Goal: Information Seeking & Learning: Learn about a topic

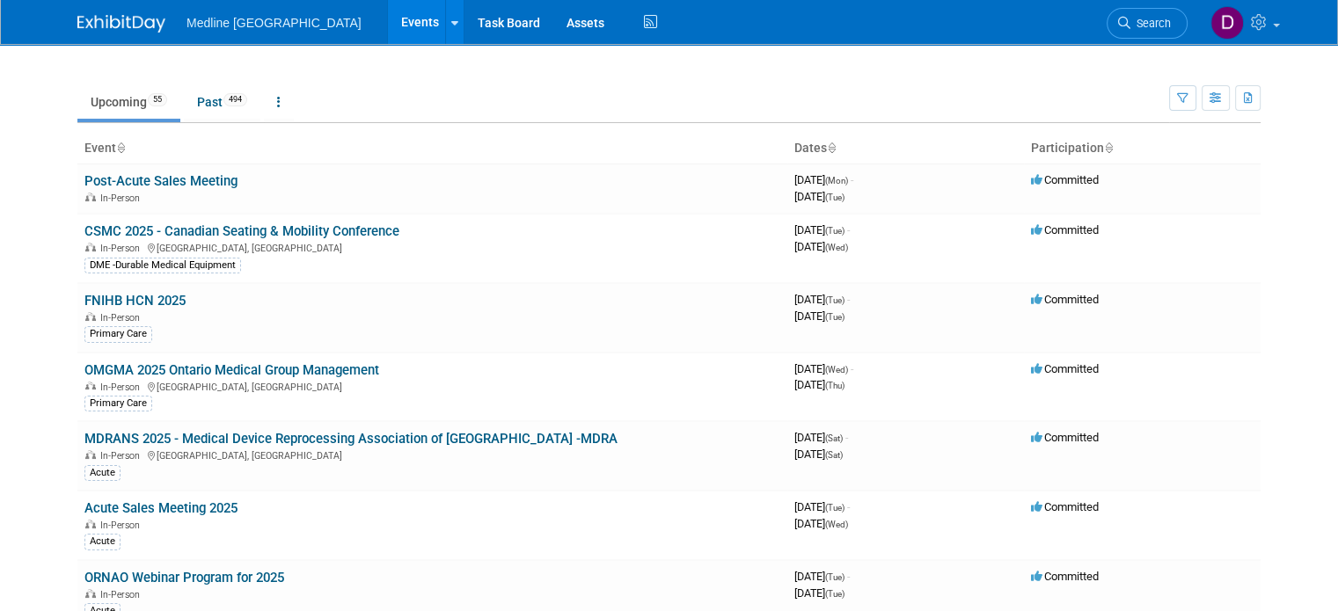
drag, startPoint x: 42, startPoint y: 514, endPoint x: 34, endPoint y: 96, distance: 417.9
click at [4, 185] on body "Medline [GEOGRAPHIC_DATA] Events Recently Viewed Events: FNIHB HCN 2025 [DATE] …" at bounding box center [669, 305] width 1338 height 611
click at [197, 99] on link "Past 494" at bounding box center [222, 101] width 77 height 33
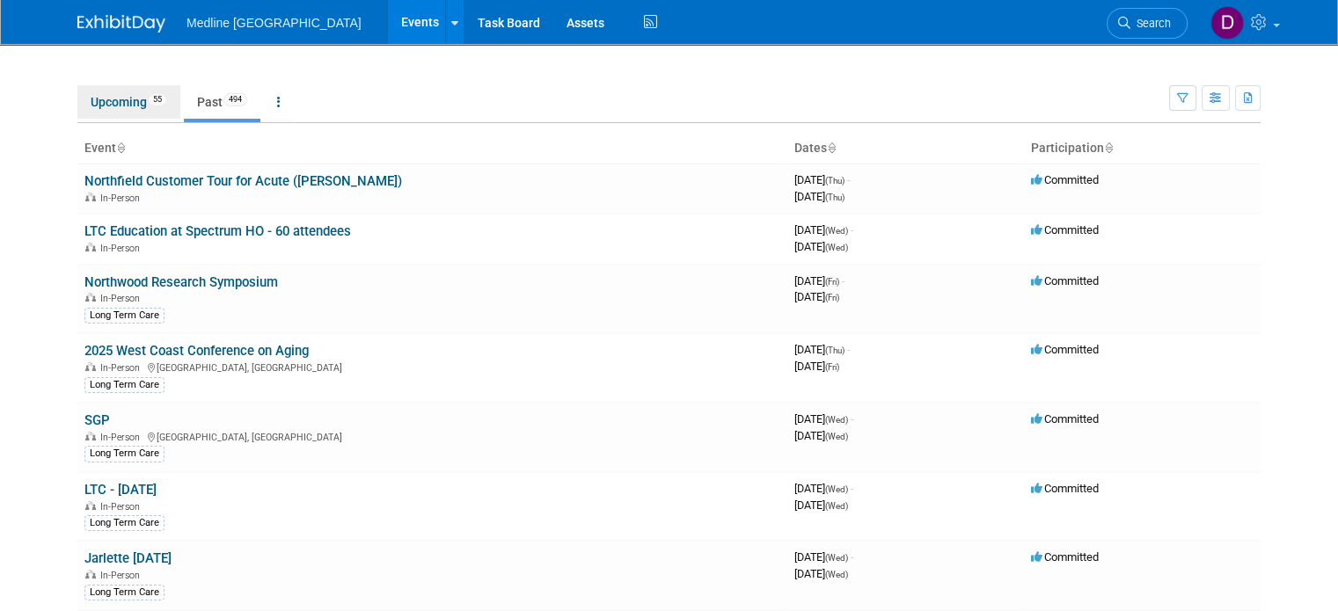
click at [84, 105] on link "Upcoming 55" at bounding box center [128, 101] width 103 height 33
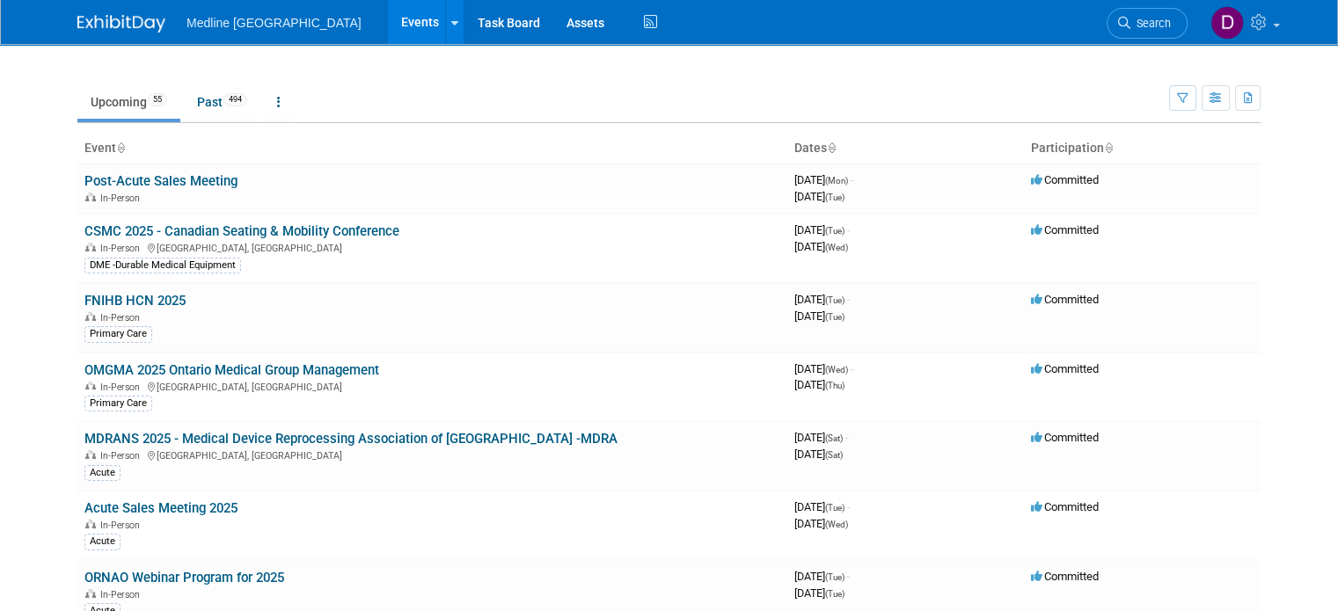
click at [2, 320] on body "Medline Canada Events Recently Viewed Events: FNIHB HCN 2025 Sep 9, 2025 to Sep…" at bounding box center [669, 305] width 1338 height 611
click at [85, 300] on link "FNIHB HCN 2025" at bounding box center [134, 301] width 101 height 16
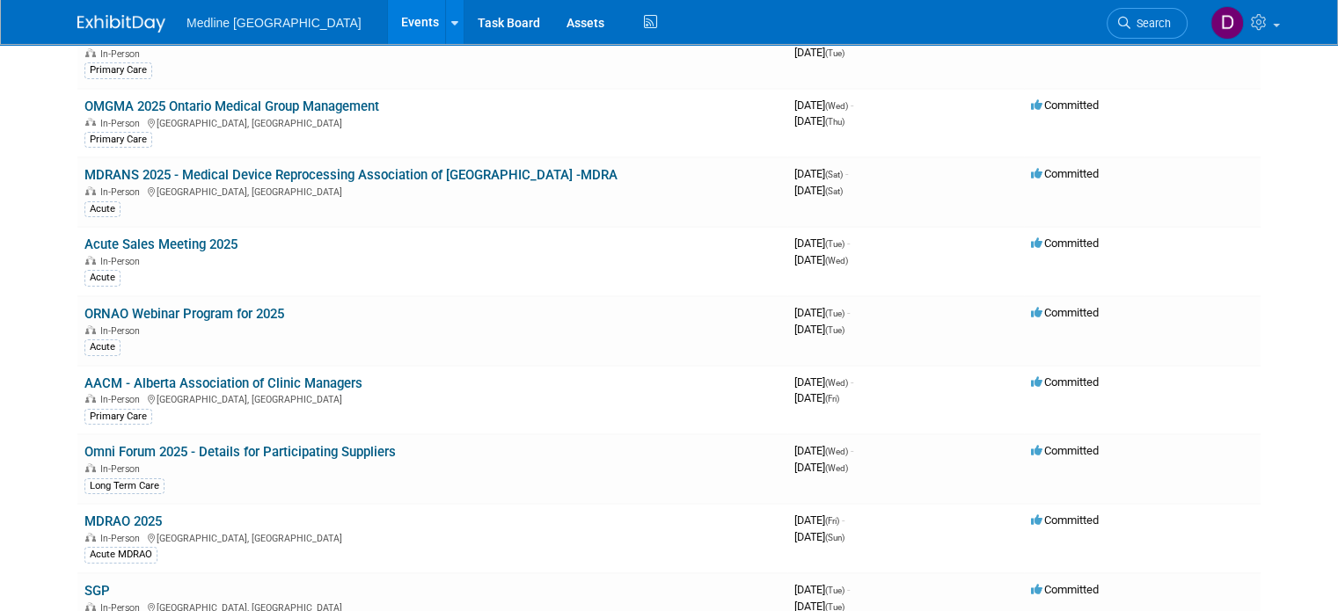
scroll to position [528, 0]
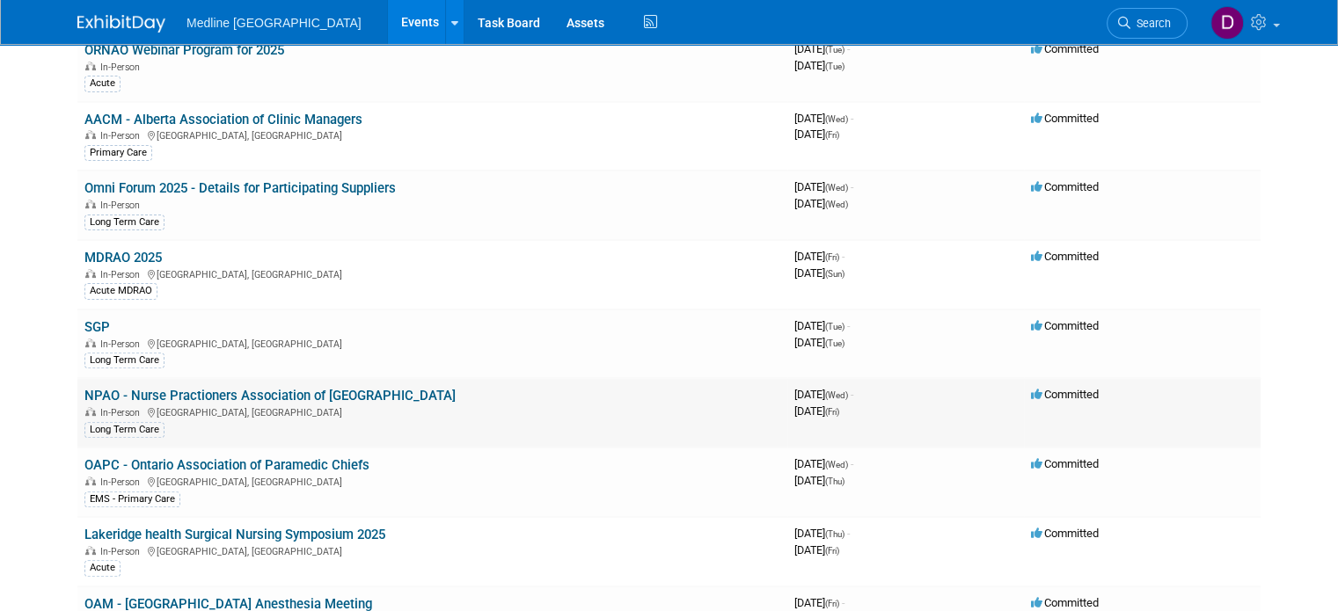
drag, startPoint x: 1106, startPoint y: 402, endPoint x: 72, endPoint y: 387, distance: 1033.6
click at [77, 387] on tr "NPAO - Nurse Practioners Association of Ontario In-Person Toronto, Canada Long …" at bounding box center [668, 412] width 1183 height 69
drag, startPoint x: 41, startPoint y: 318, endPoint x: 1303, endPoint y: 321, distance: 1261.3
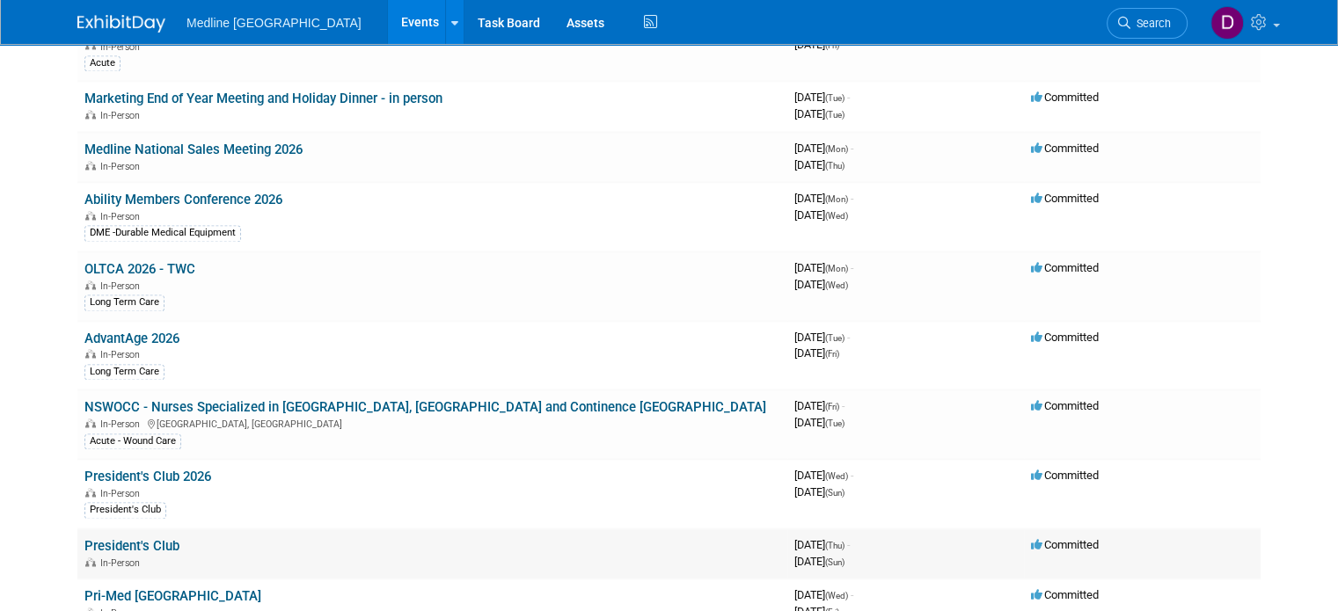
scroll to position [2815, 0]
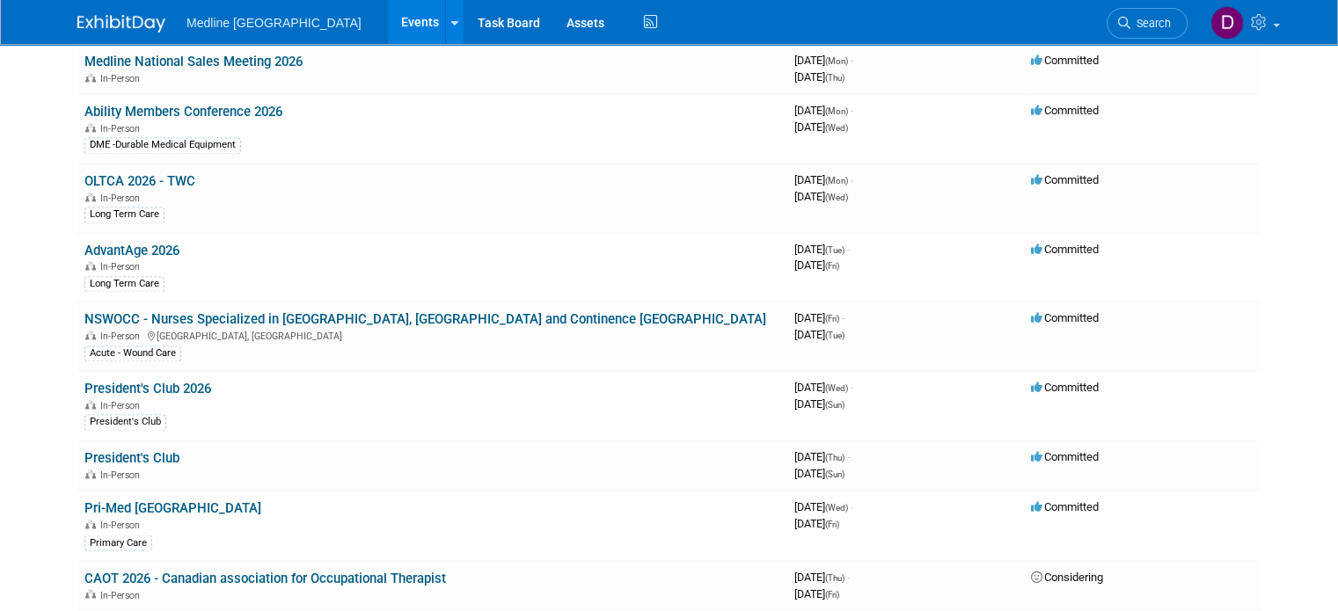
drag, startPoint x: 1175, startPoint y: 428, endPoint x: 0, endPoint y: 442, distance: 1175.2
drag, startPoint x: 892, startPoint y: 439, endPoint x: 795, endPoint y: 425, distance: 97.8
click at [795, 441] on td "3986496000 April 30, 2026 (Thu) - May 03, 2026 (Sun)" at bounding box center [905, 466] width 237 height 50
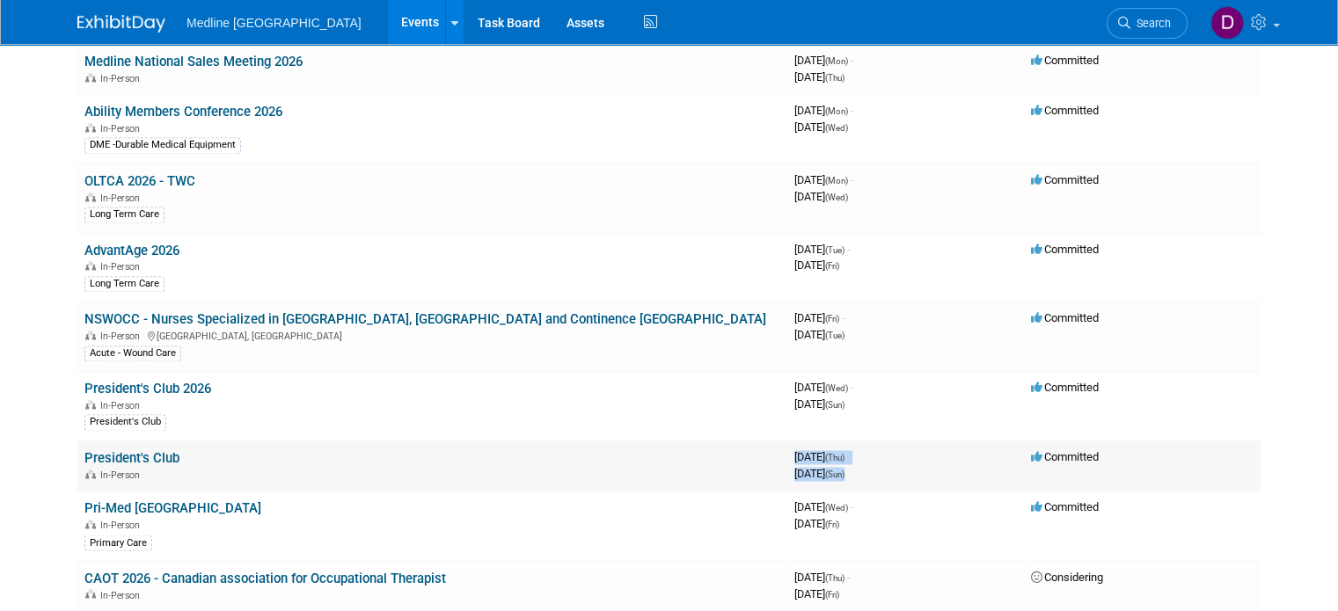
click at [795, 441] on td "3986496000 April 30, 2026 (Thu) - May 03, 2026 (Sun)" at bounding box center [905, 466] width 237 height 50
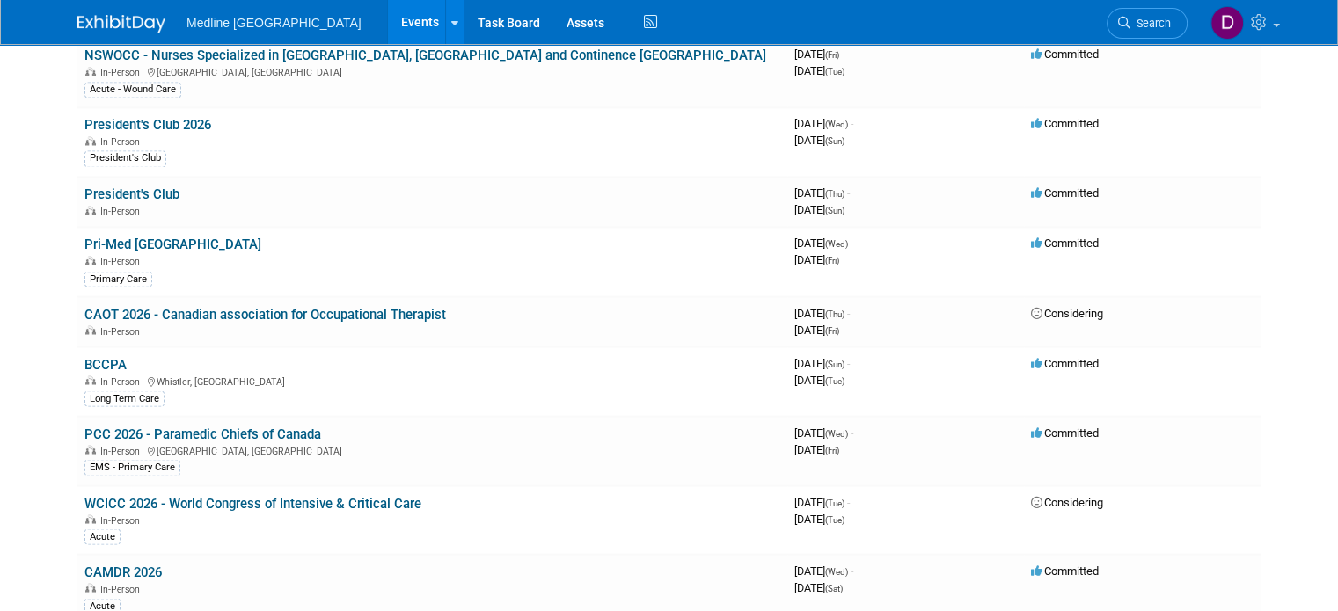
scroll to position [2990, 0]
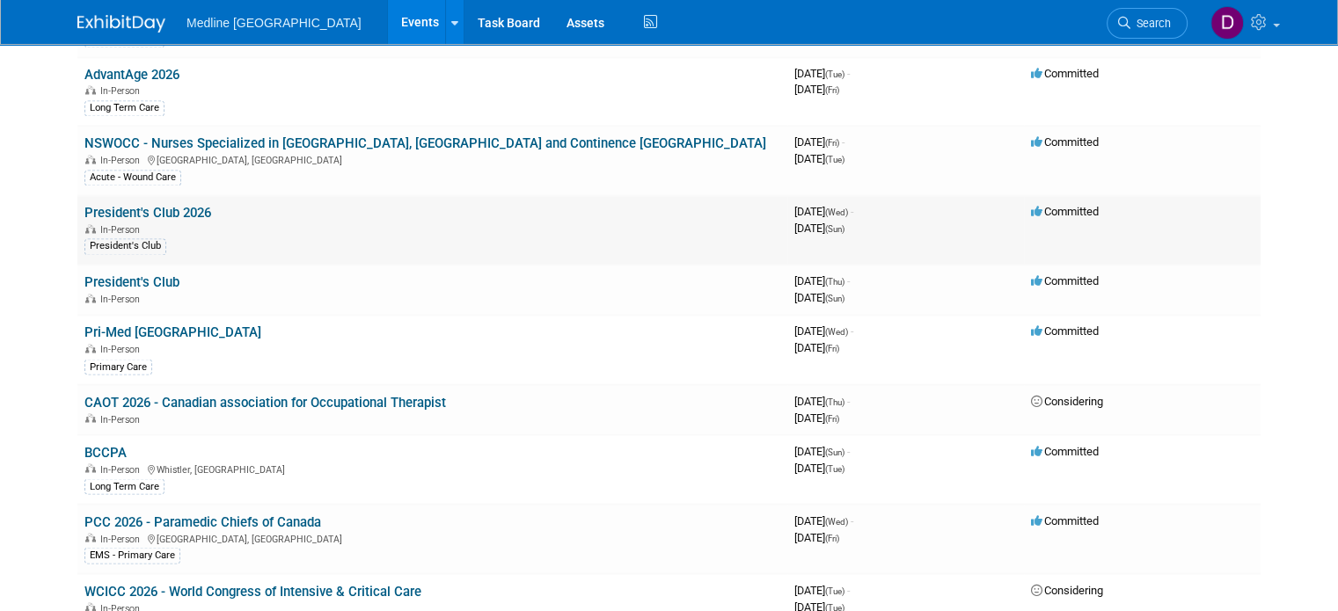
click at [147, 205] on link "President's Club 2026" at bounding box center [147, 213] width 127 height 16
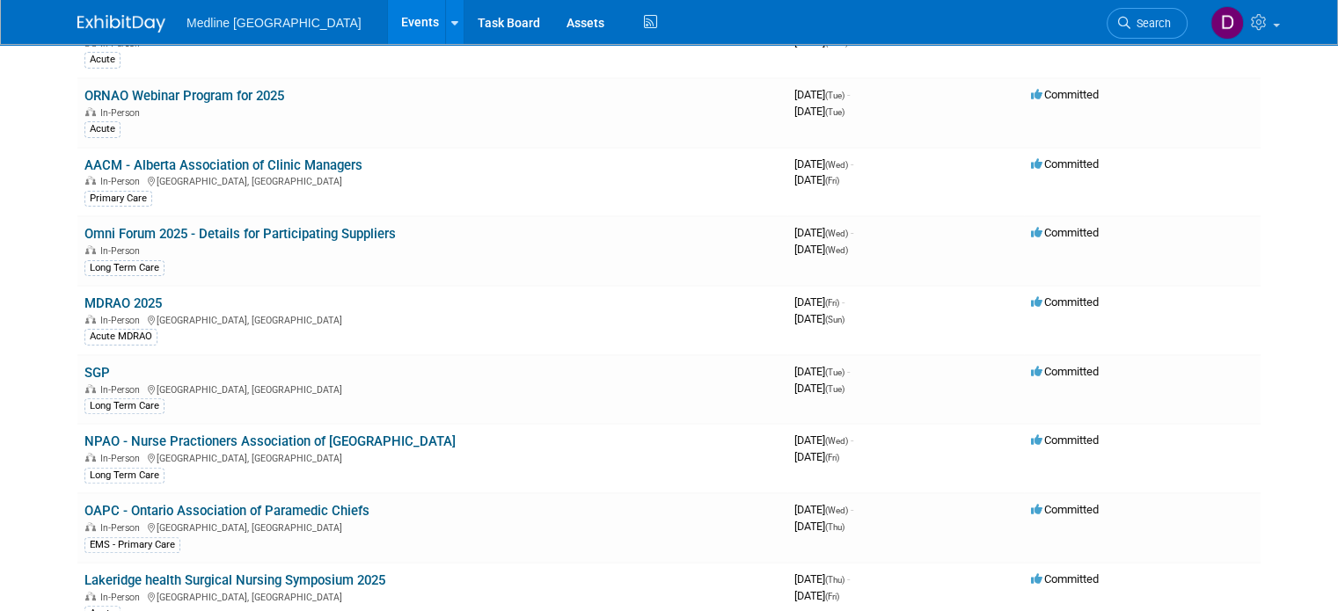
scroll to position [0, 0]
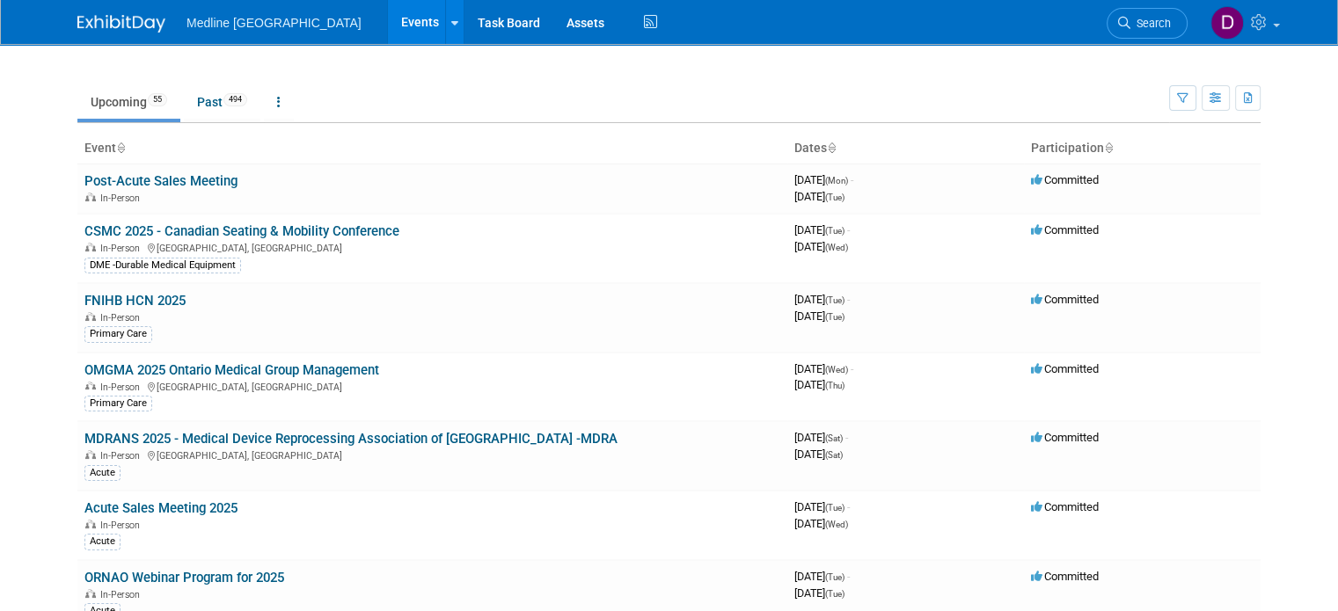
drag, startPoint x: 774, startPoint y: 351, endPoint x: 774, endPoint y: 146, distance: 204.9
click at [948, 92] on ul "Upcoming 55 Past 494 All Events 549 Past and Upcoming Grouped Annually Events g…" at bounding box center [623, 104] width 1092 height 40
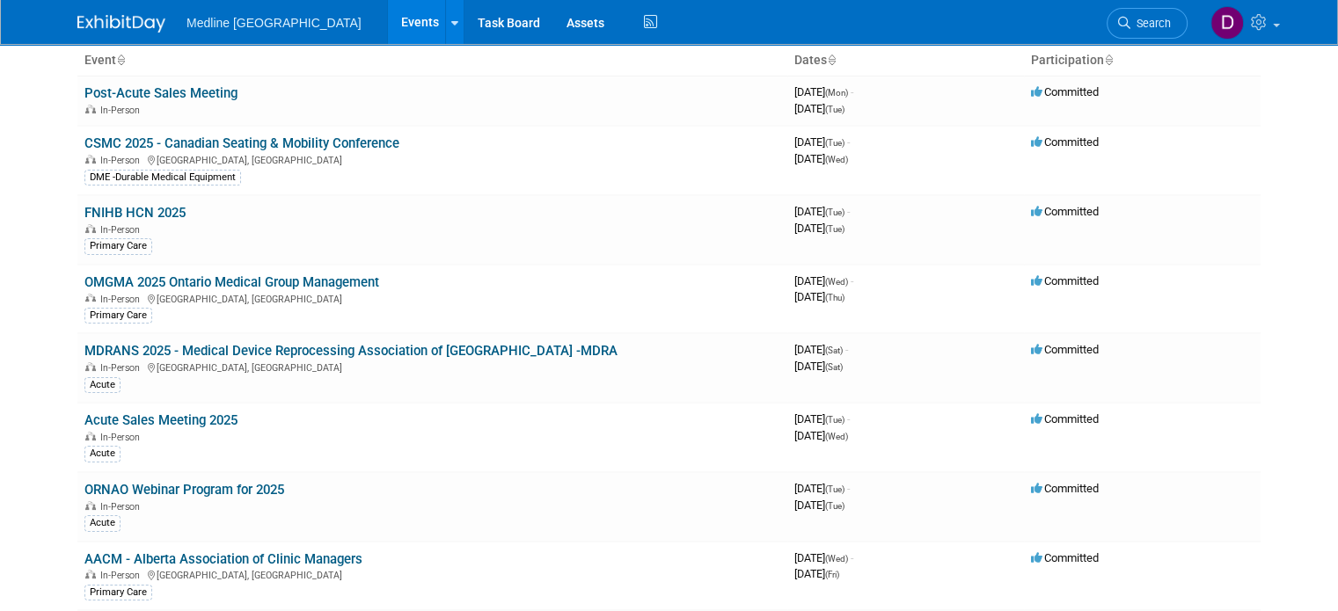
scroll to position [352, 0]
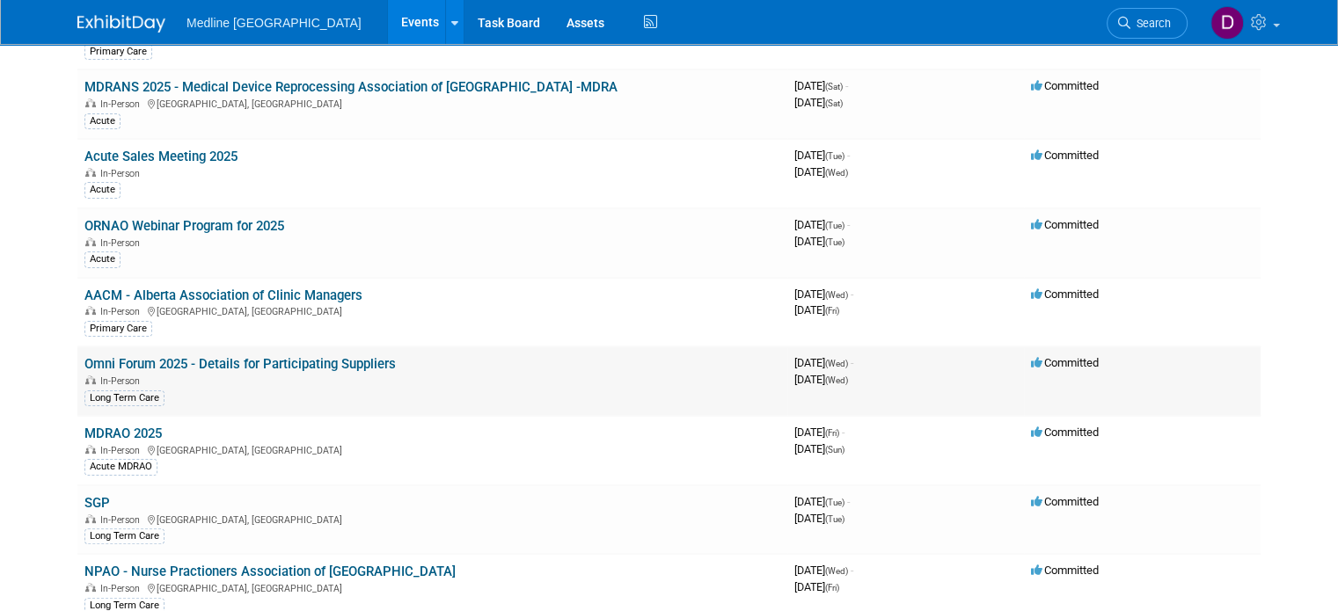
click at [362, 356] on link "Omni Forum 2025 - Details for Participating Suppliers" at bounding box center [239, 364] width 311 height 16
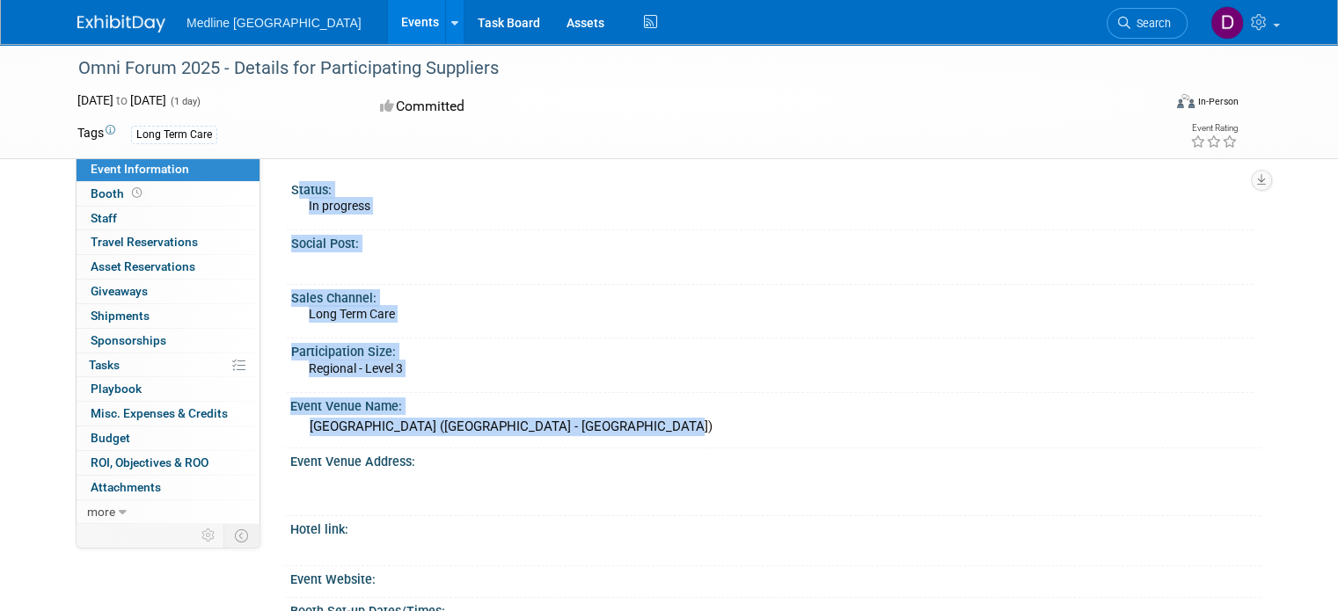
drag, startPoint x: 670, startPoint y: 427, endPoint x: 292, endPoint y: 175, distance: 454.2
click at [292, 175] on div "Status: In progress Social Post: Sales Channel: Long Term Care Participation Si…" at bounding box center [760, 339] width 1000 height 365
